Goal: Task Accomplishment & Management: Use online tool/utility

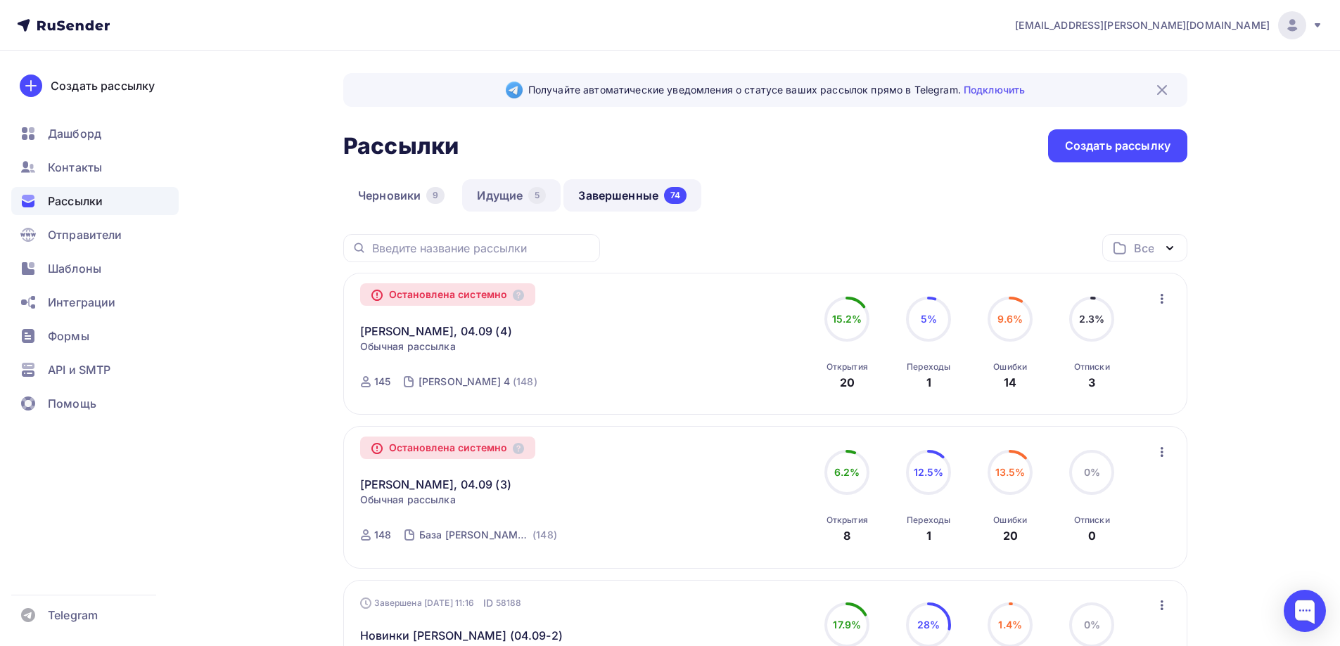
click at [492, 181] on link "Идущие 5" at bounding box center [511, 195] width 98 height 32
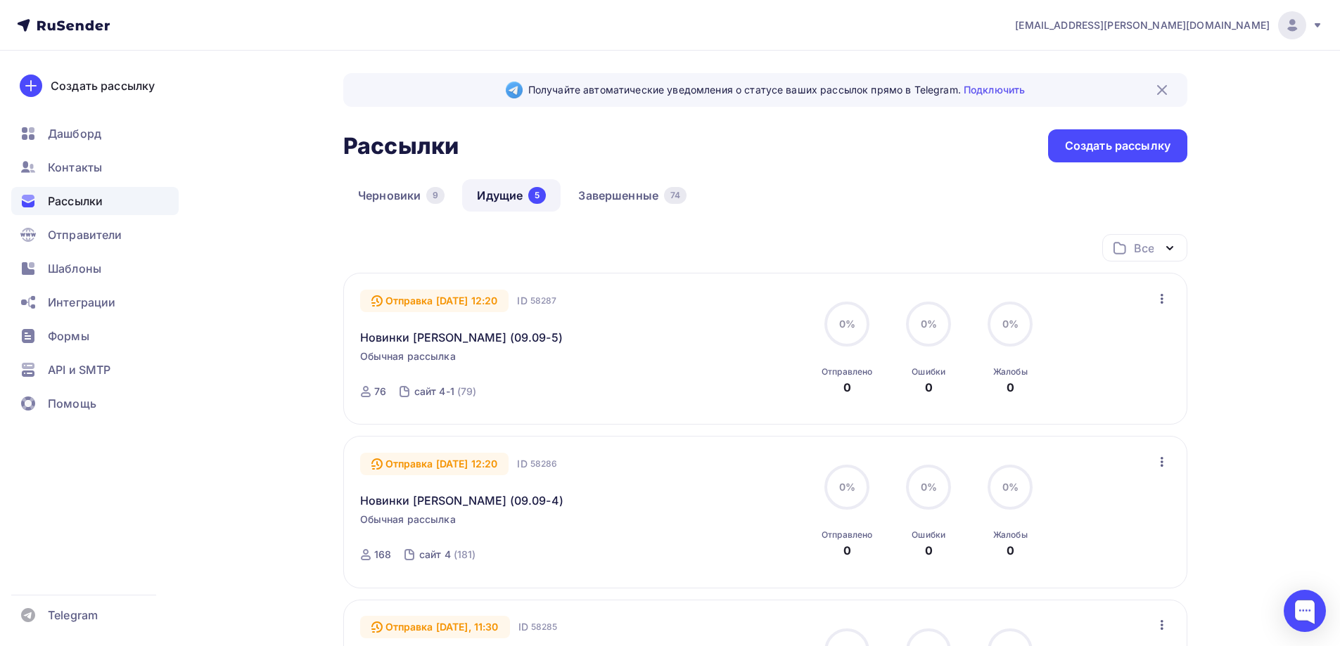
click at [521, 189] on link "Идущие 5" at bounding box center [511, 195] width 98 height 32
click at [120, 264] on div "Шаблоны" at bounding box center [94, 269] width 167 height 28
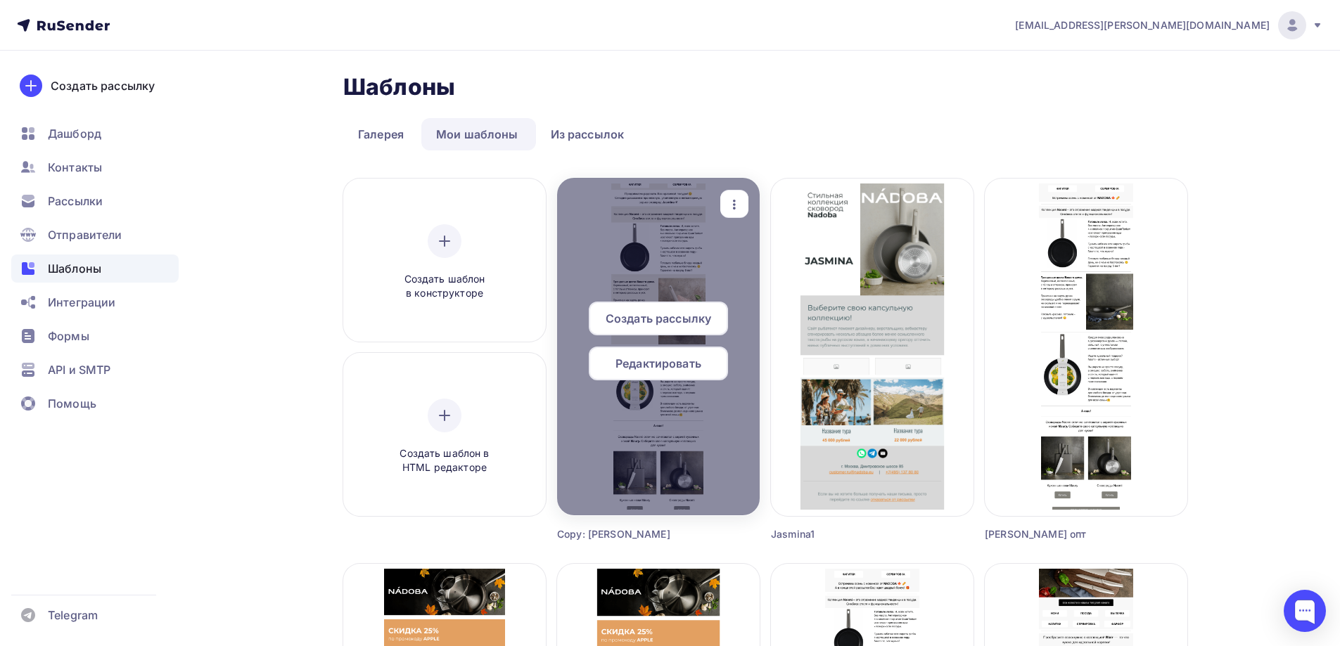
click at [734, 191] on div "button" at bounding box center [734, 204] width 28 height 27
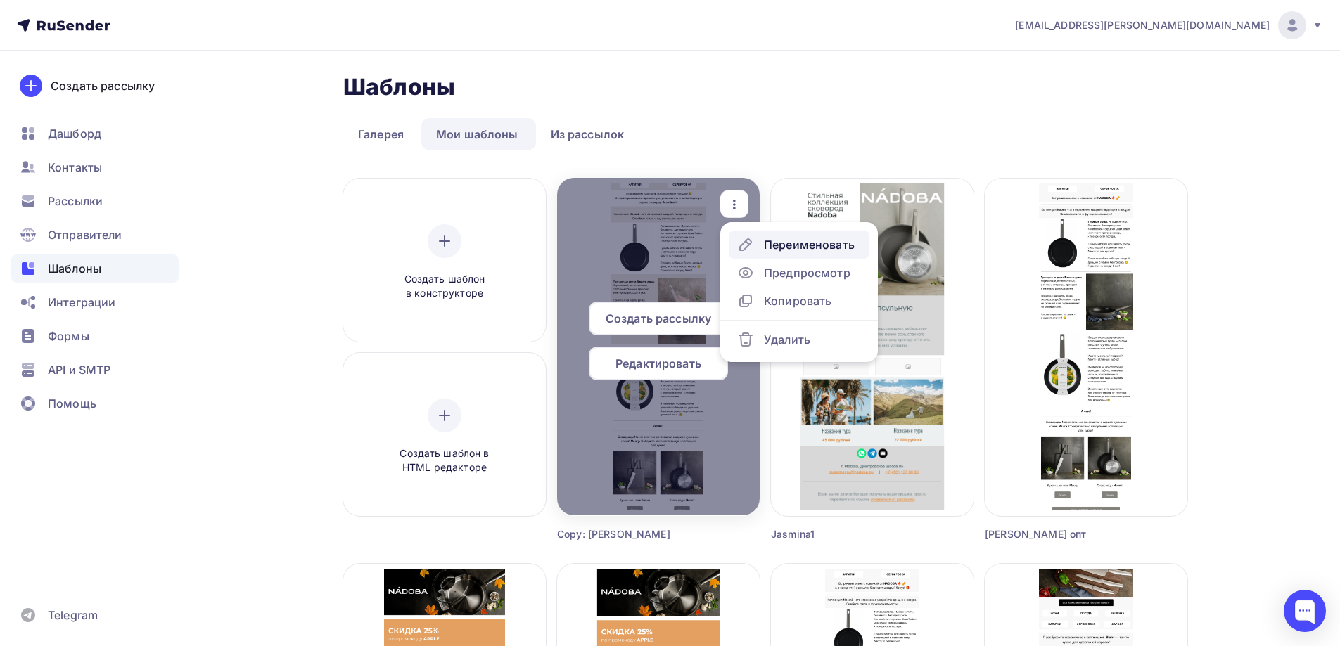
click at [787, 251] on div "Переименовать" at bounding box center [809, 244] width 91 height 17
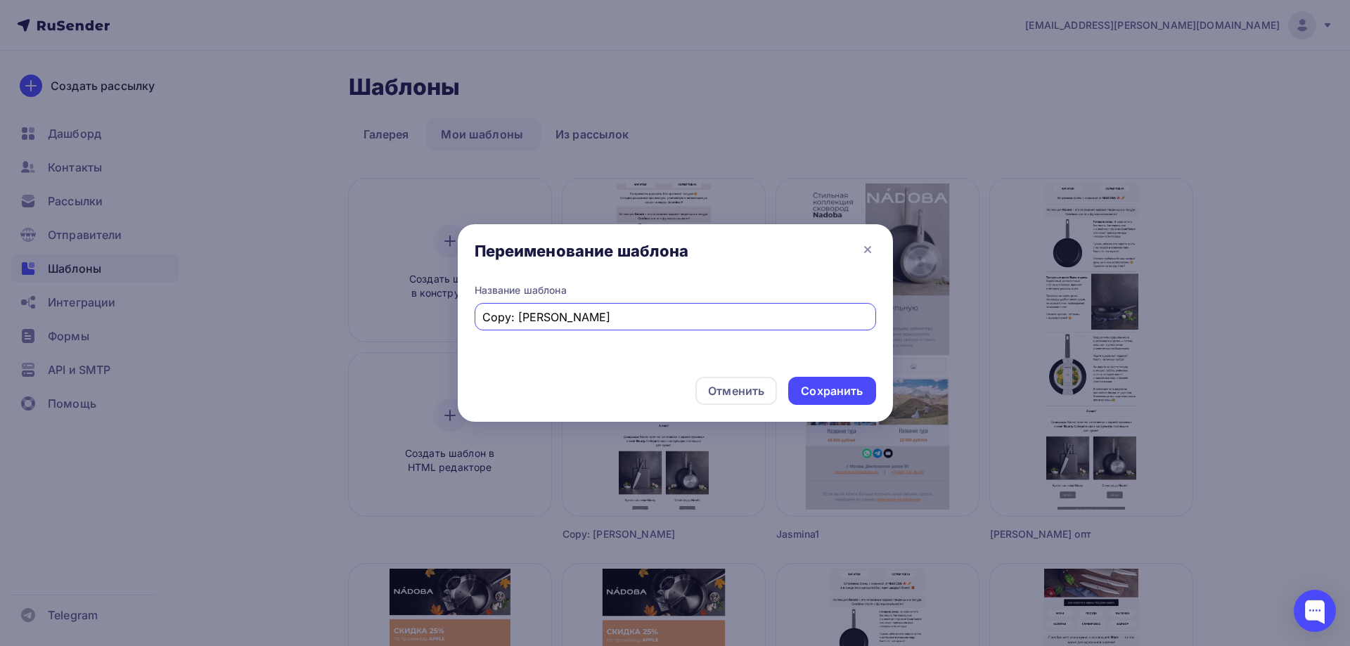
drag, startPoint x: 547, startPoint y: 316, endPoint x: 228, endPoint y: 300, distance: 319.7
click at [228, 300] on div "Переименование шаблона Название шаблона Copy: [PERSON_NAME] потребители Отменит…" at bounding box center [675, 323] width 1350 height 646
type input "Jasmina потребители"
click at [828, 391] on div "Сохранить" at bounding box center [832, 391] width 62 height 16
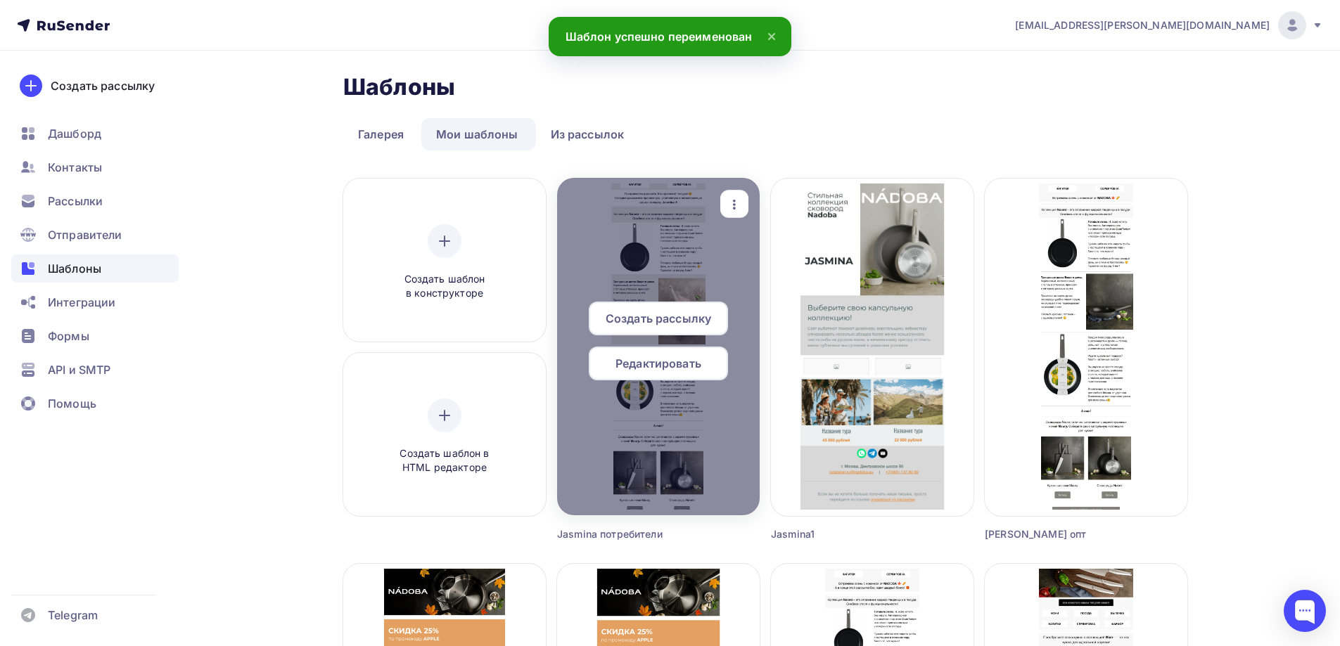
click at [673, 362] on span "Редактировать" at bounding box center [658, 363] width 86 height 17
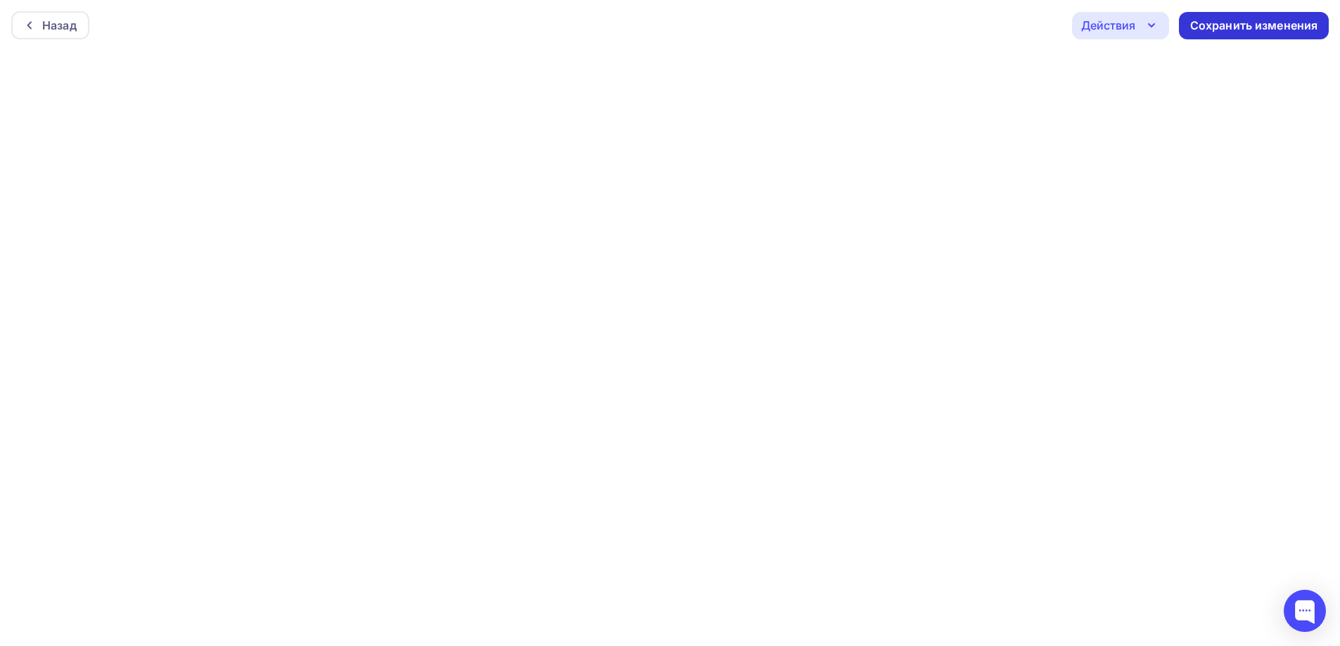
click at [1280, 25] on div "Сохранить изменения" at bounding box center [1254, 26] width 128 height 16
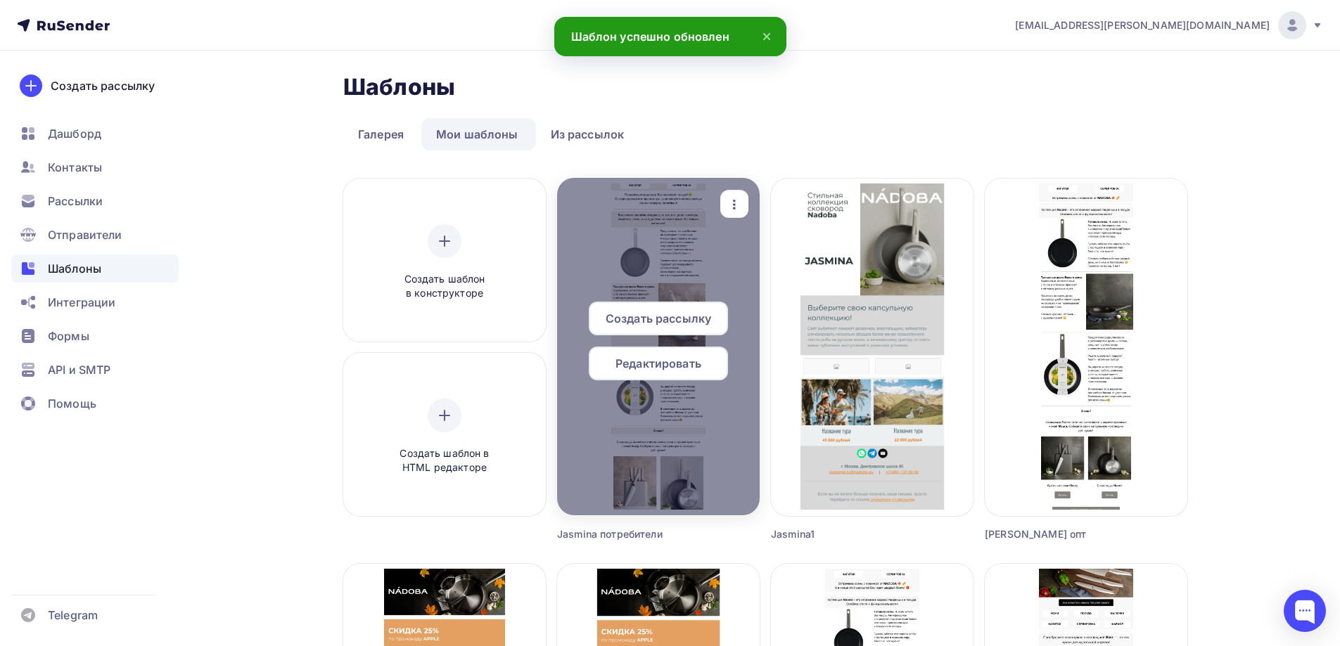
click at [660, 359] on span "Редактировать" at bounding box center [658, 363] width 86 height 17
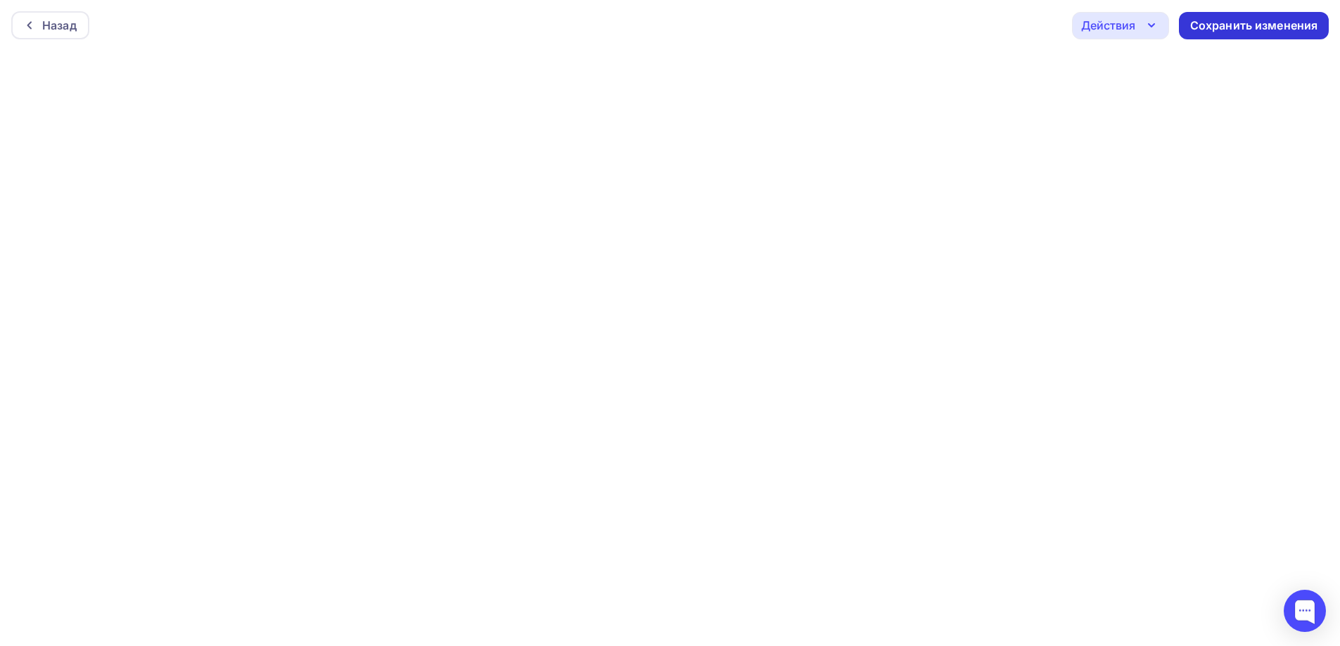
click at [1258, 25] on div "Сохранить изменения" at bounding box center [1254, 26] width 128 height 16
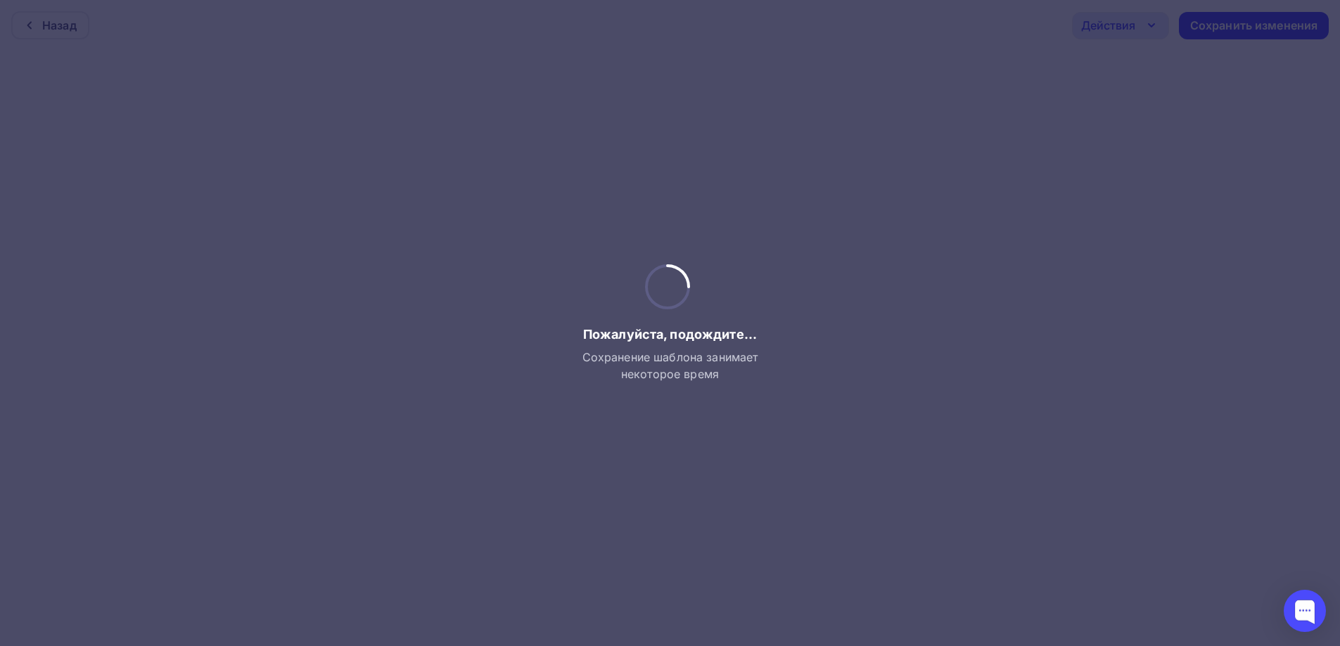
scroll to position [4, 0]
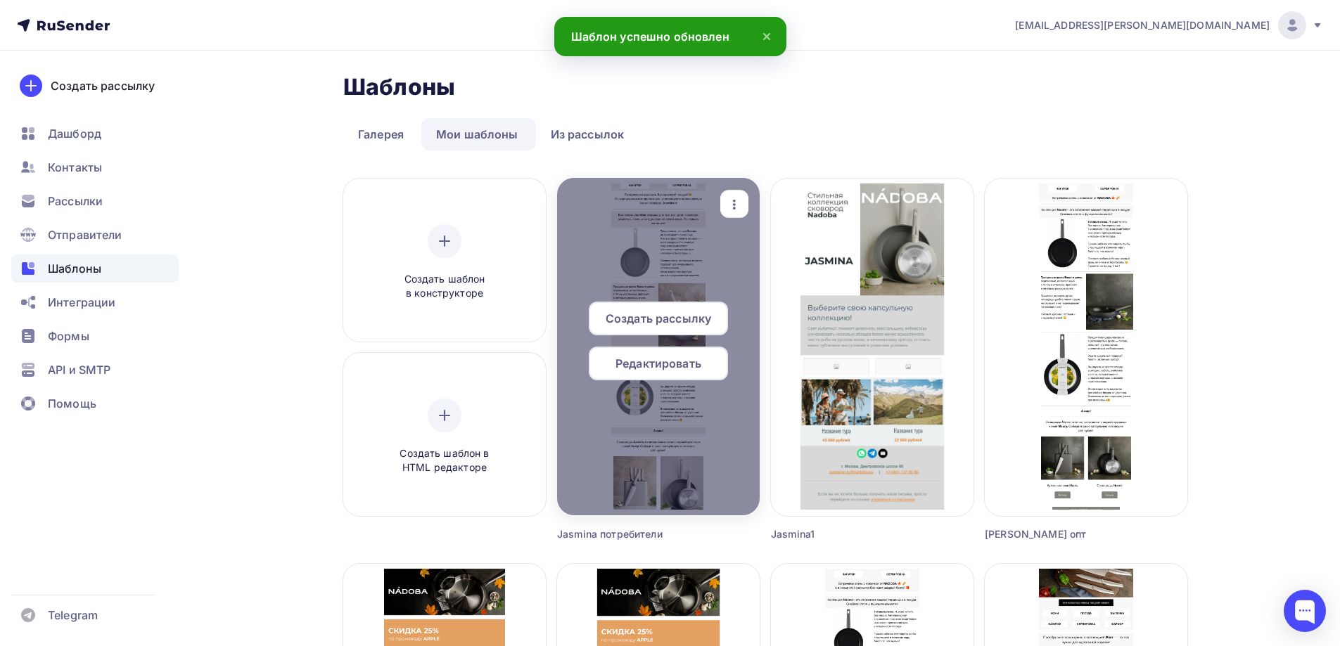
click at [644, 366] on span "Редактировать" at bounding box center [658, 363] width 86 height 17
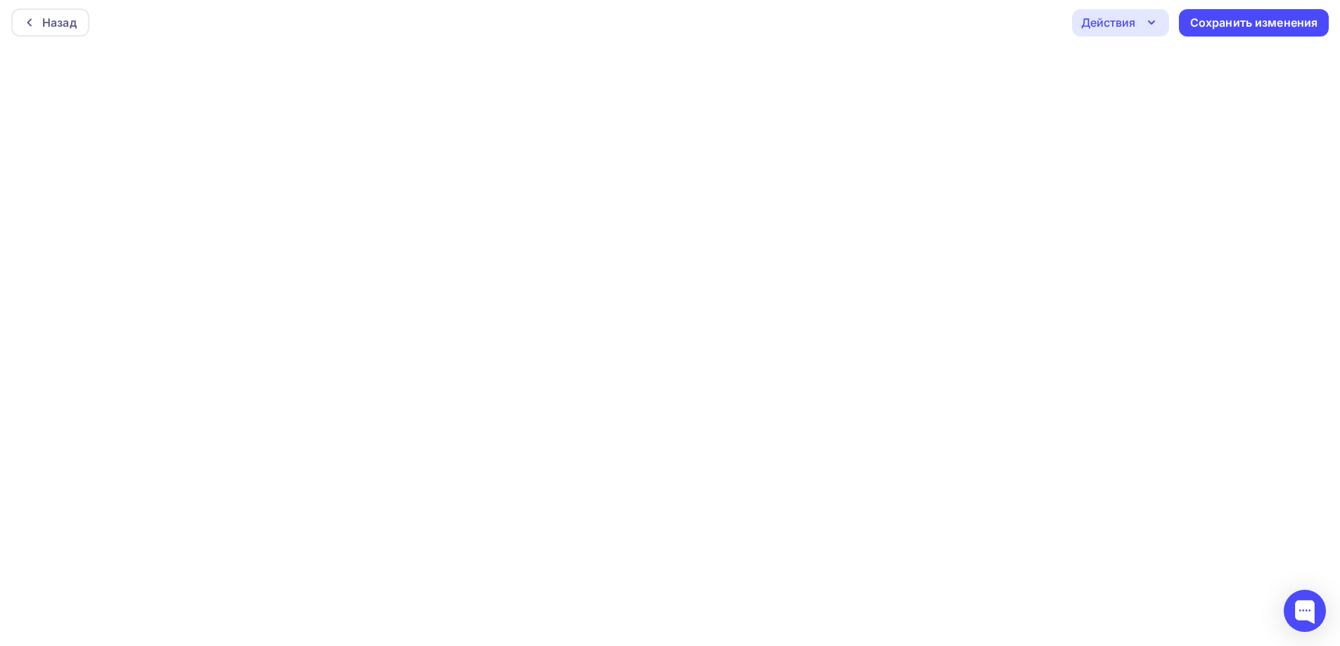
scroll to position [4, 0]
click at [1227, 23] on div "Сохранить изменения" at bounding box center [1254, 22] width 128 height 16
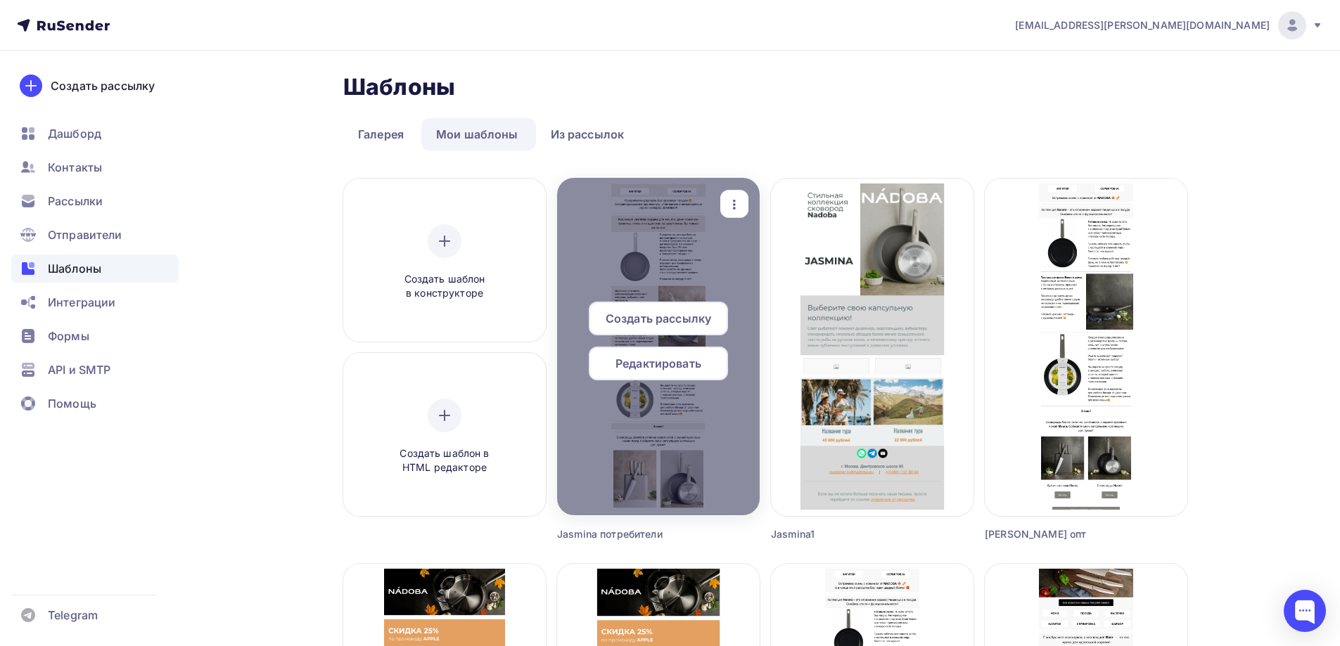
click at [727, 207] on icon "button" at bounding box center [734, 204] width 17 height 17
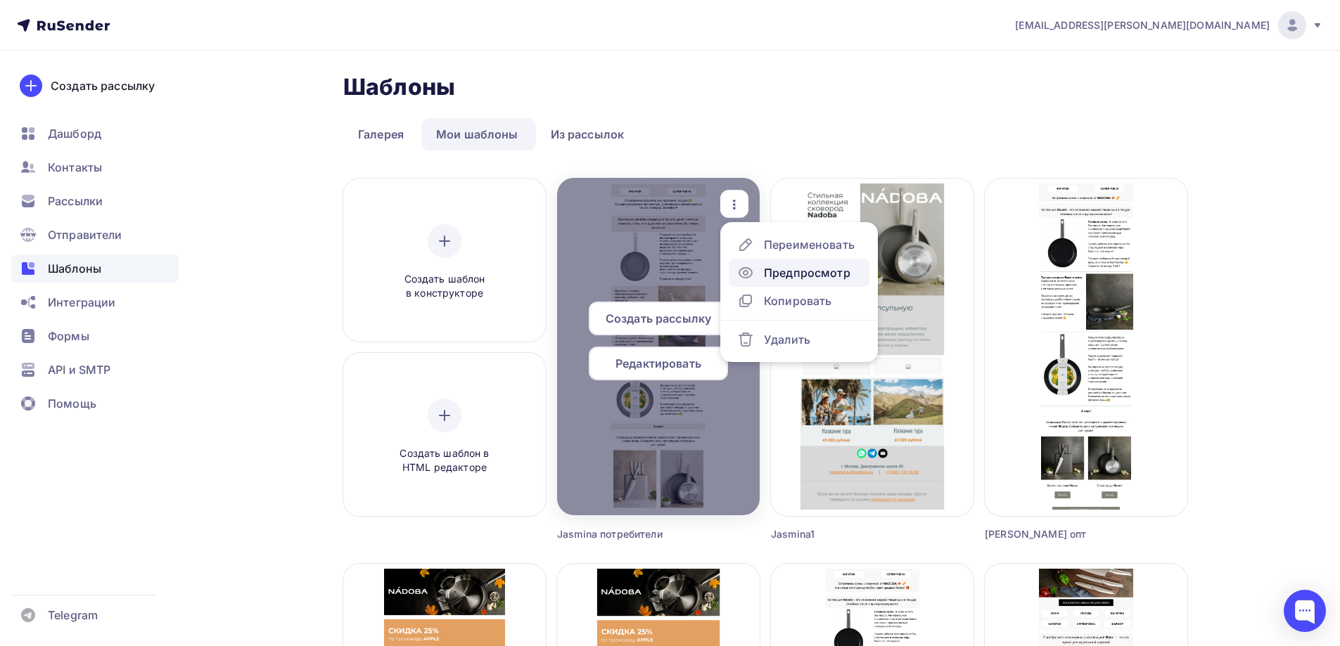
click at [809, 279] on div "Предпросмотр" at bounding box center [807, 272] width 87 height 17
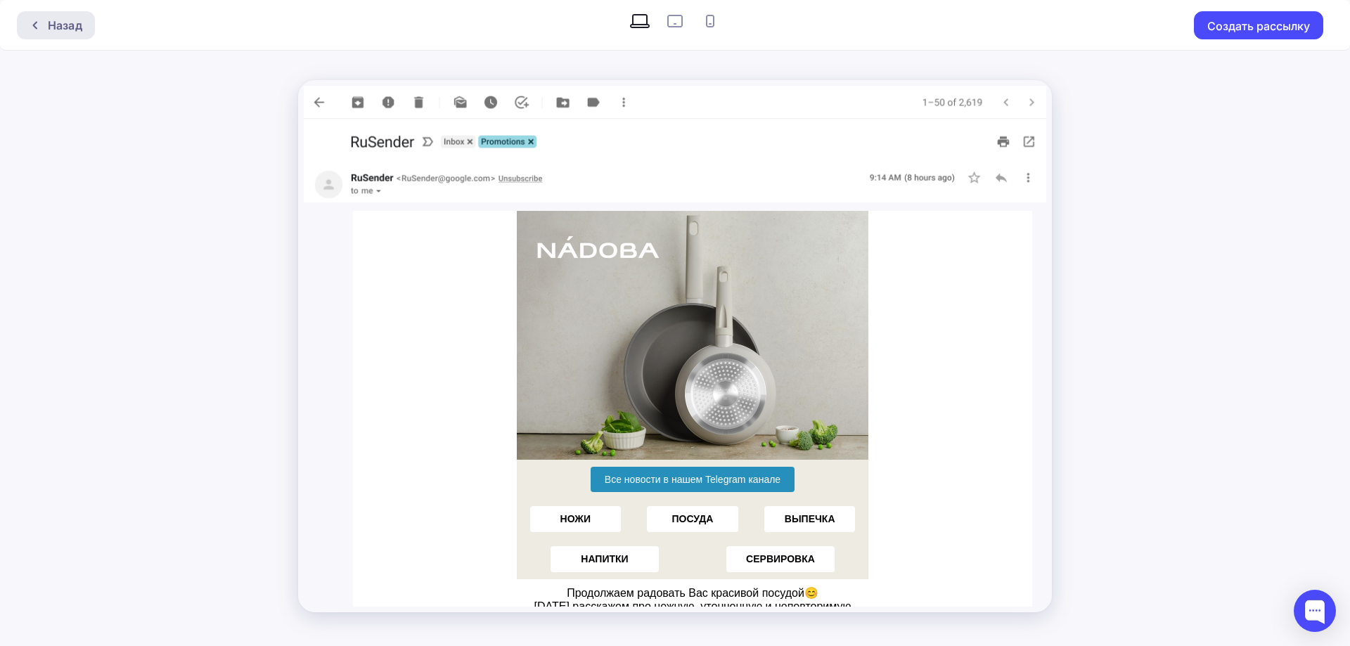
click at [74, 23] on div "Назад" at bounding box center [65, 25] width 34 height 17
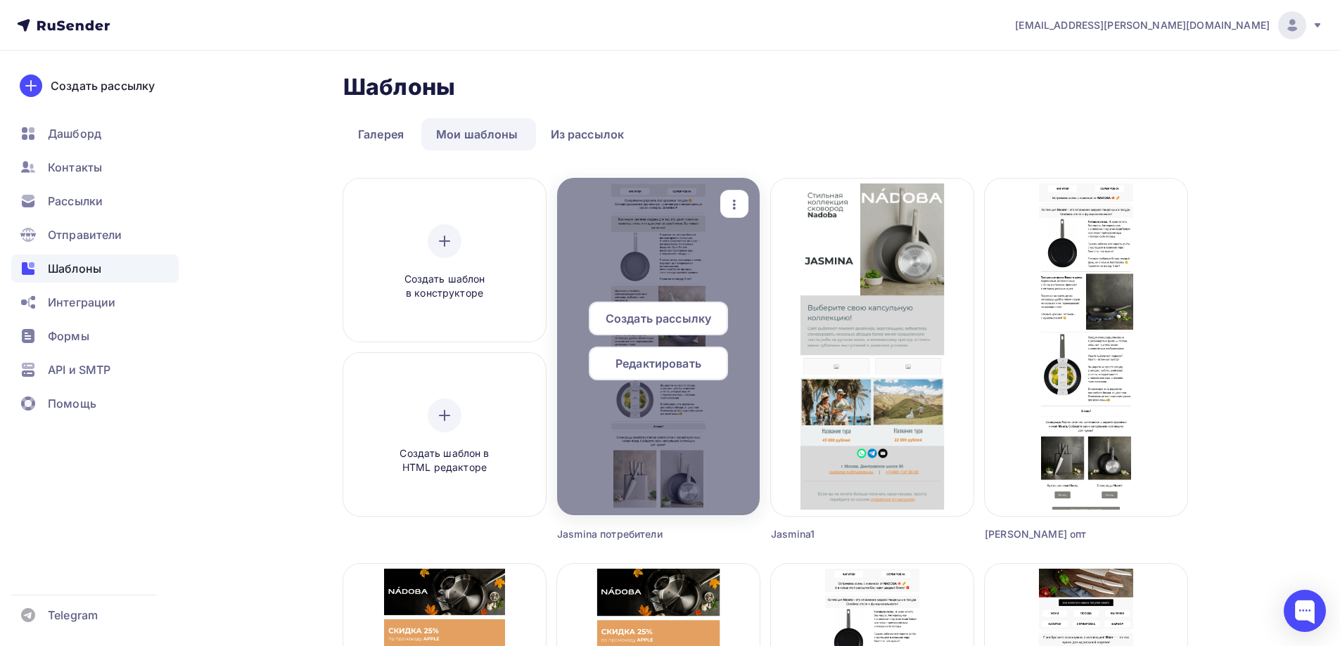
click at [647, 364] on span "Редактировать" at bounding box center [658, 363] width 86 height 17
